Goal: Task Accomplishment & Management: Complete application form

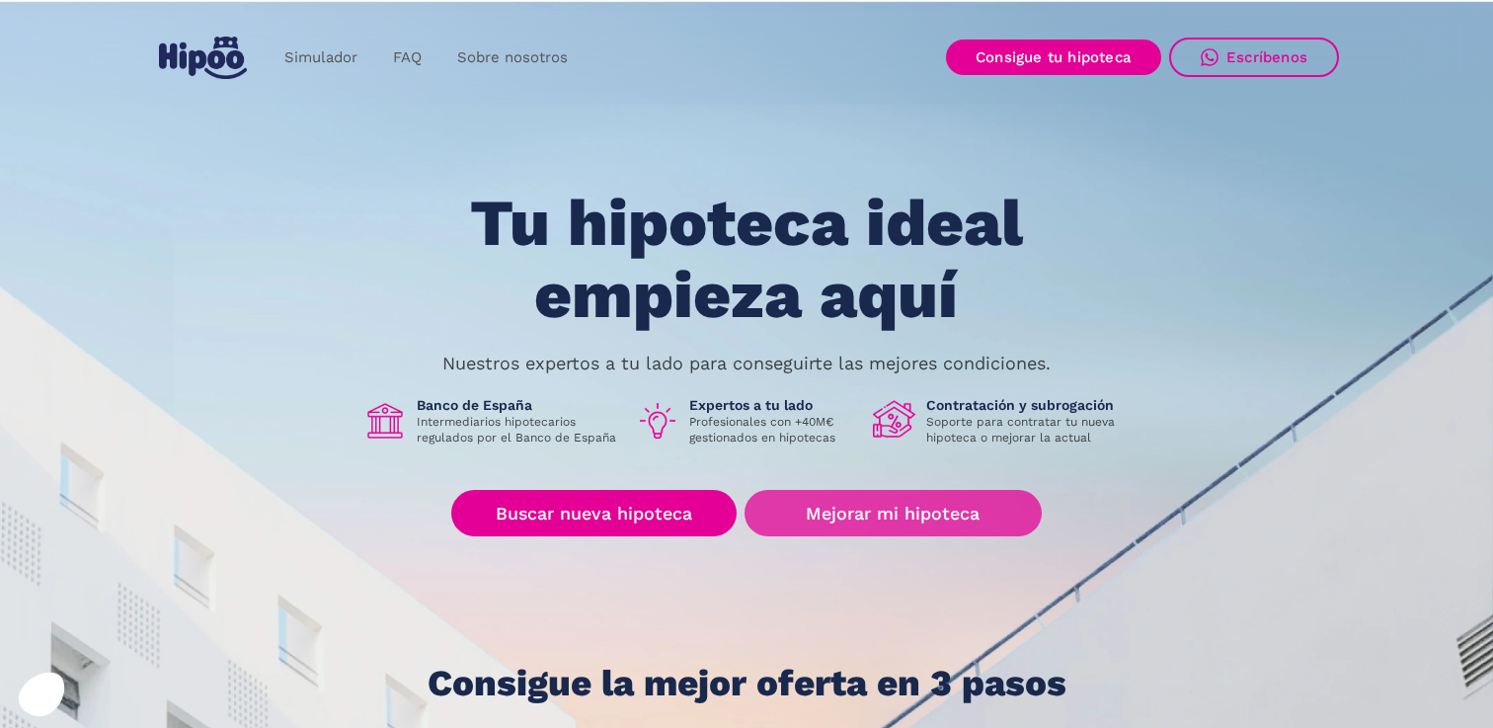
click at [834, 508] on link "Mejorar mi hipoteca" at bounding box center [892, 513] width 297 height 46
click at [859, 527] on link "Mejorar mi hipoteca" at bounding box center [892, 513] width 297 height 46
